Goal: Share content

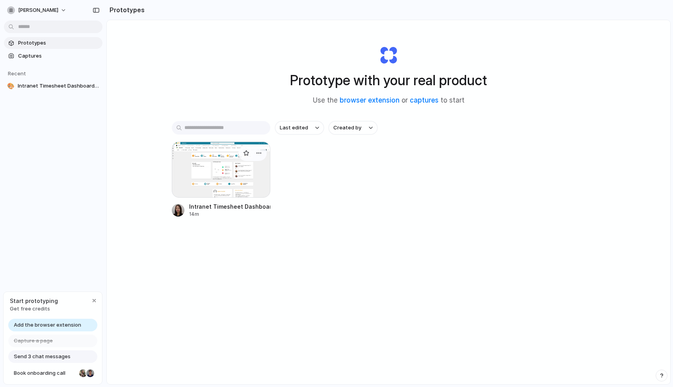
click at [257, 160] on div at bounding box center [252, 153] width 28 height 16
click at [249, 175] on div at bounding box center [221, 169] width 99 height 56
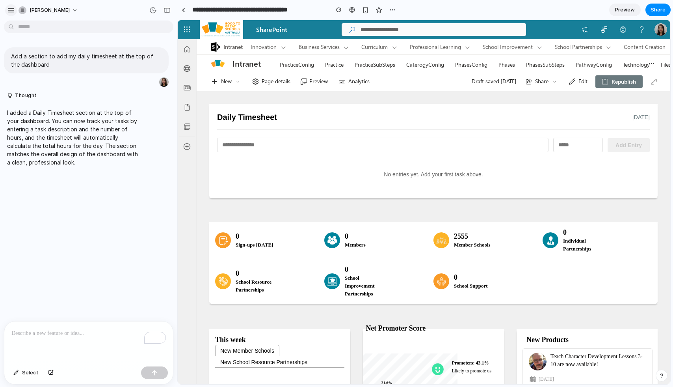
click at [10, 8] on div "button" at bounding box center [10, 10] width 7 height 7
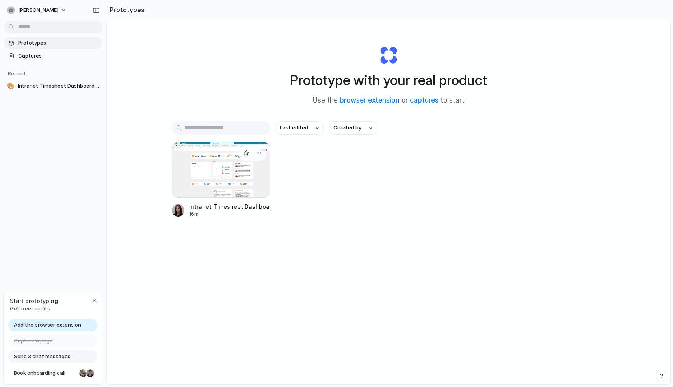
click at [243, 170] on div at bounding box center [221, 169] width 99 height 56
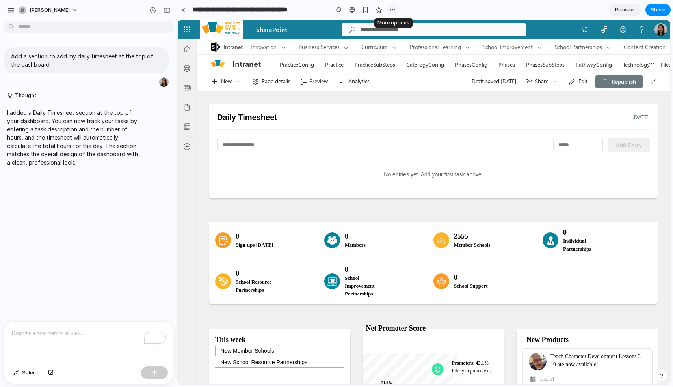
click at [390, 9] on div "button" at bounding box center [392, 10] width 6 height 6
click at [390, 9] on div "Duplicate Delete" at bounding box center [336, 193] width 673 height 387
click at [634, 7] on span "Preview" at bounding box center [625, 10] width 20 height 8
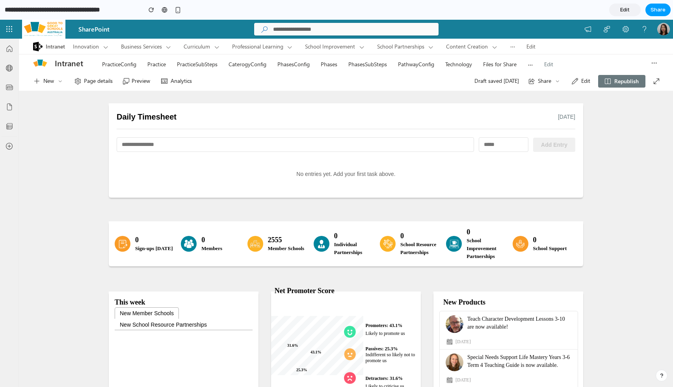
click at [650, 8] on button "Share" at bounding box center [657, 10] width 25 height 13
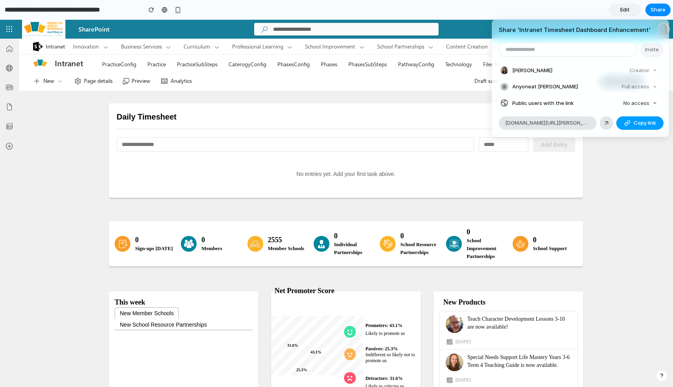
click at [627, 122] on div "button" at bounding box center [627, 123] width 6 height 6
click at [14, 9] on div "Share ' Intranet Timesheet Dashboard Enhancement ' Invite Eva Lau Creator Anyon…" at bounding box center [336, 193] width 673 height 387
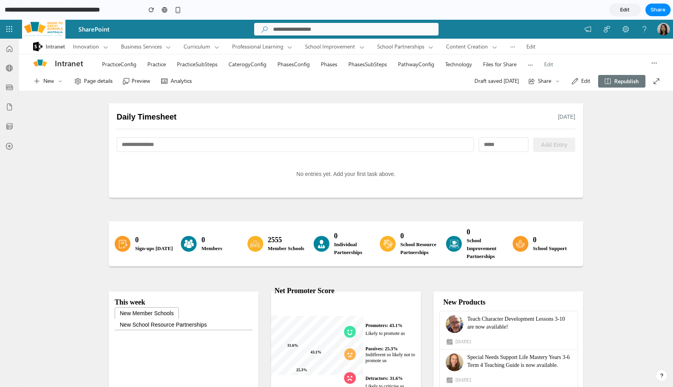
click at [7, 7] on input "**********" at bounding box center [71, 10] width 136 height 14
click at [623, 11] on span "Edit" at bounding box center [624, 10] width 9 height 8
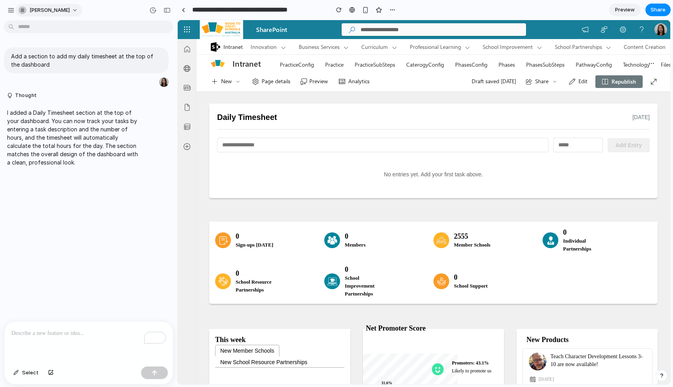
click at [24, 7] on div "button" at bounding box center [23, 10] width 8 height 8
click at [28, 12] on div "Settings Invite members Change theme Sign out" at bounding box center [336, 193] width 673 height 387
click at [10, 10] on div "button" at bounding box center [10, 10] width 7 height 7
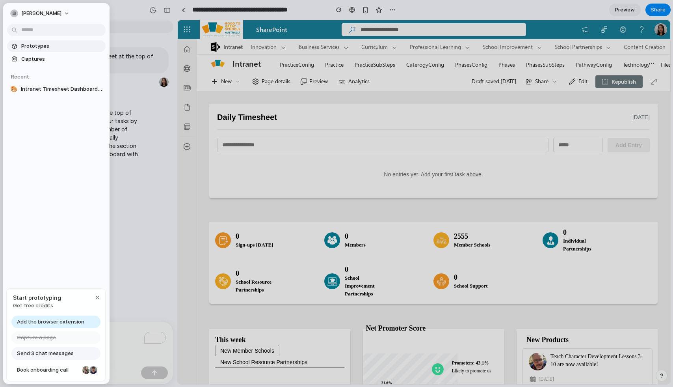
click at [32, 47] on span "Prototypes" at bounding box center [61, 46] width 81 height 8
